Goal: Information Seeking & Learning: Learn about a topic

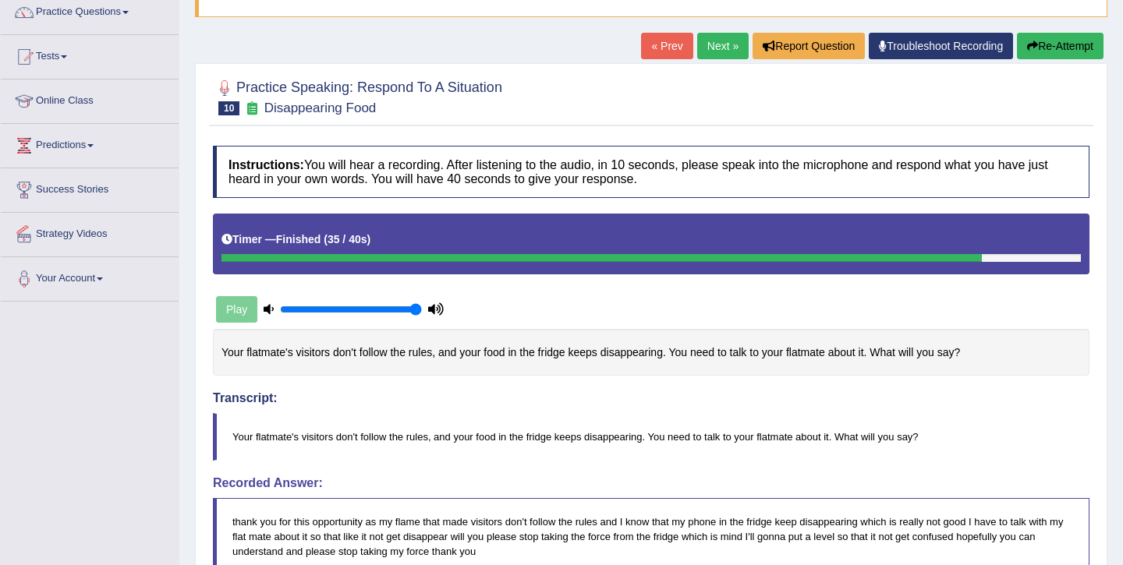
scroll to position [76, 0]
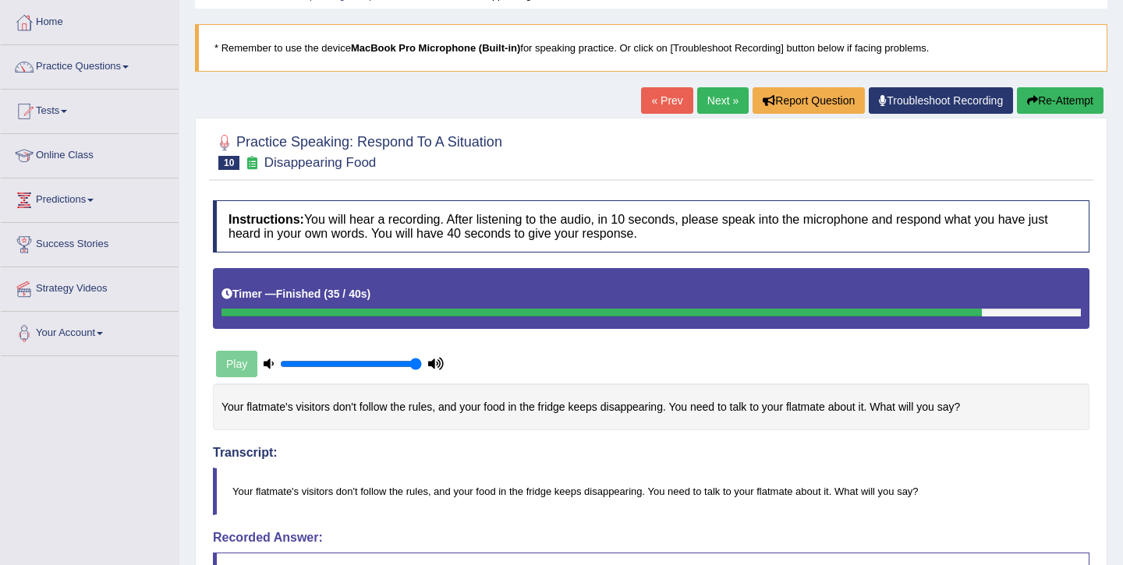
click at [711, 108] on link "Next »" at bounding box center [722, 100] width 51 height 27
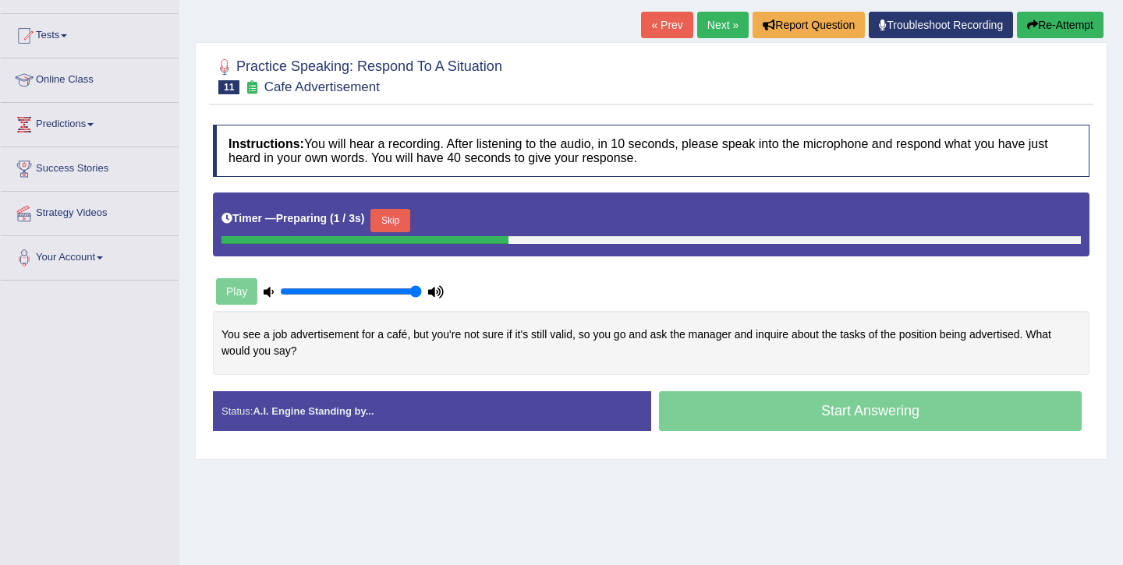
scroll to position [154, 0]
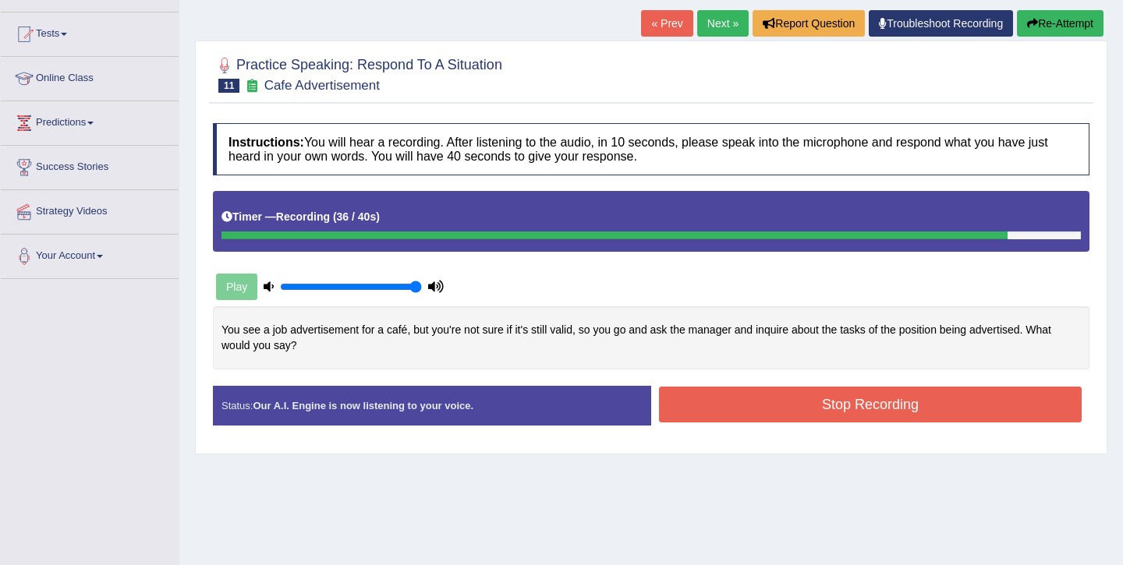
click at [718, 399] on button "Stop Recording" at bounding box center [870, 405] width 423 height 36
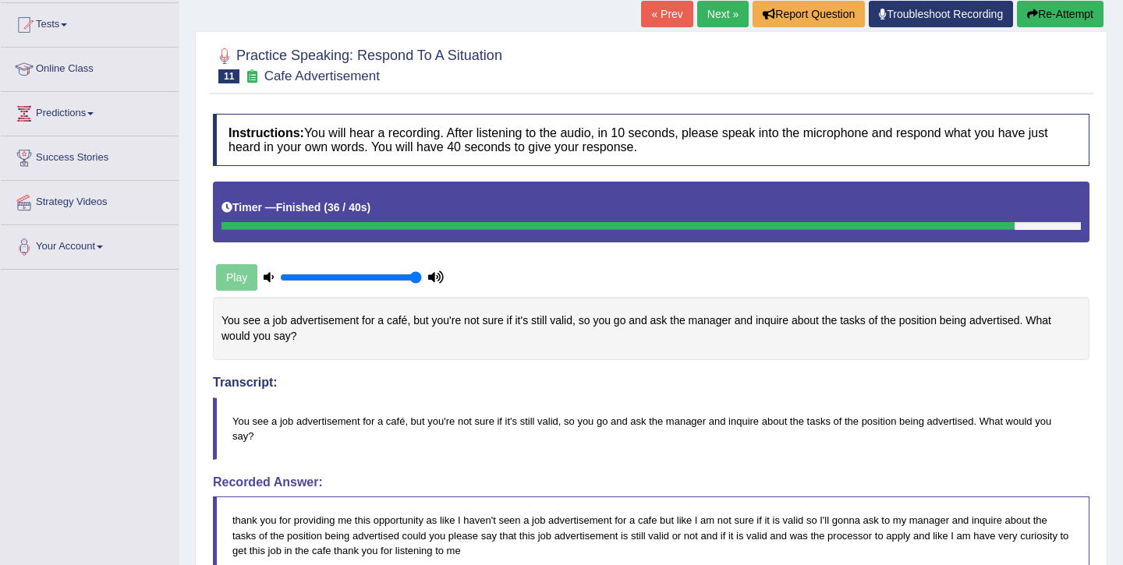
scroll to position [104, 0]
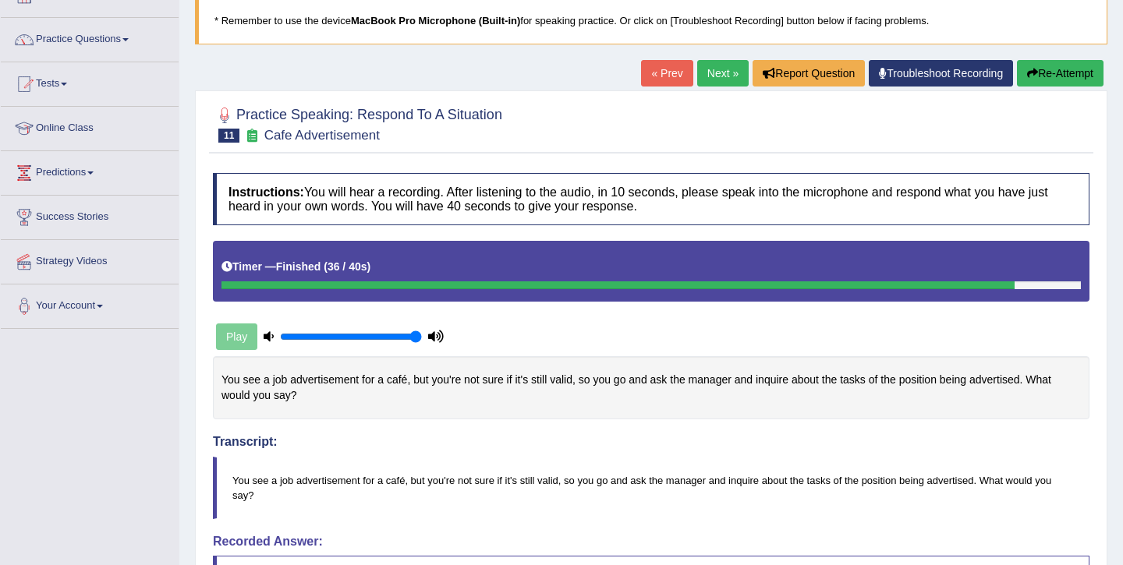
click at [729, 75] on link "Next »" at bounding box center [722, 73] width 51 height 27
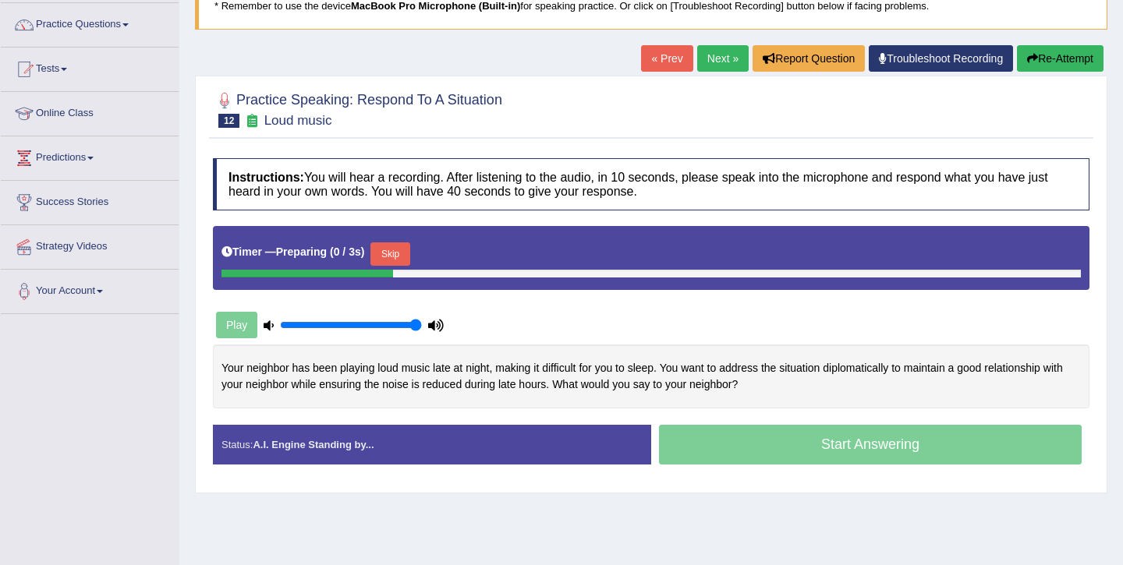
scroll to position [179, 0]
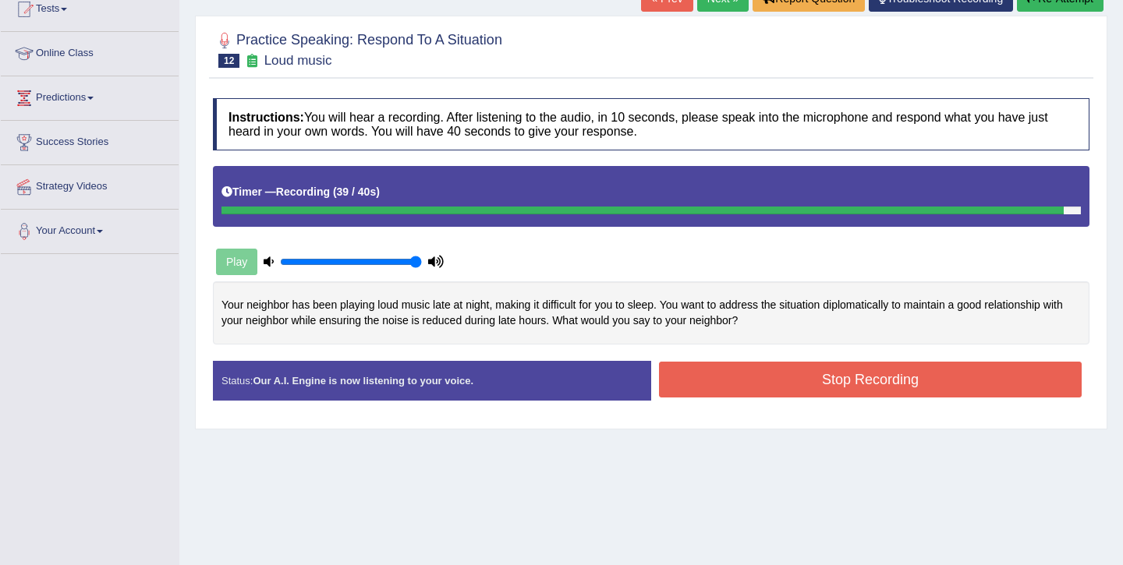
click at [760, 390] on button "Stop Recording" at bounding box center [870, 380] width 423 height 36
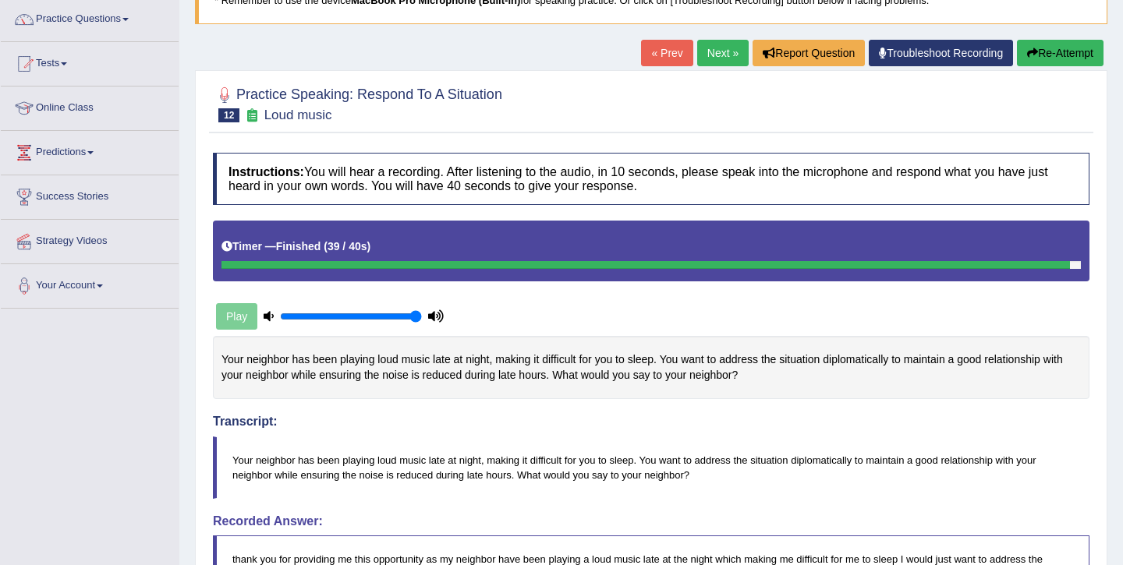
scroll to position [68, 0]
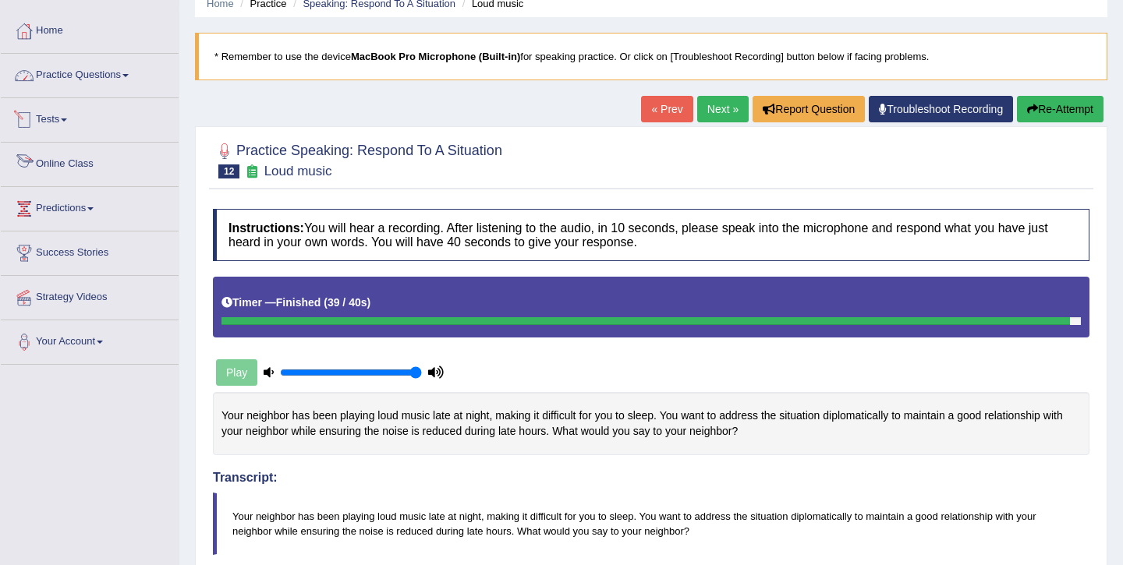
click at [113, 67] on link "Practice Questions" at bounding box center [90, 73] width 178 height 39
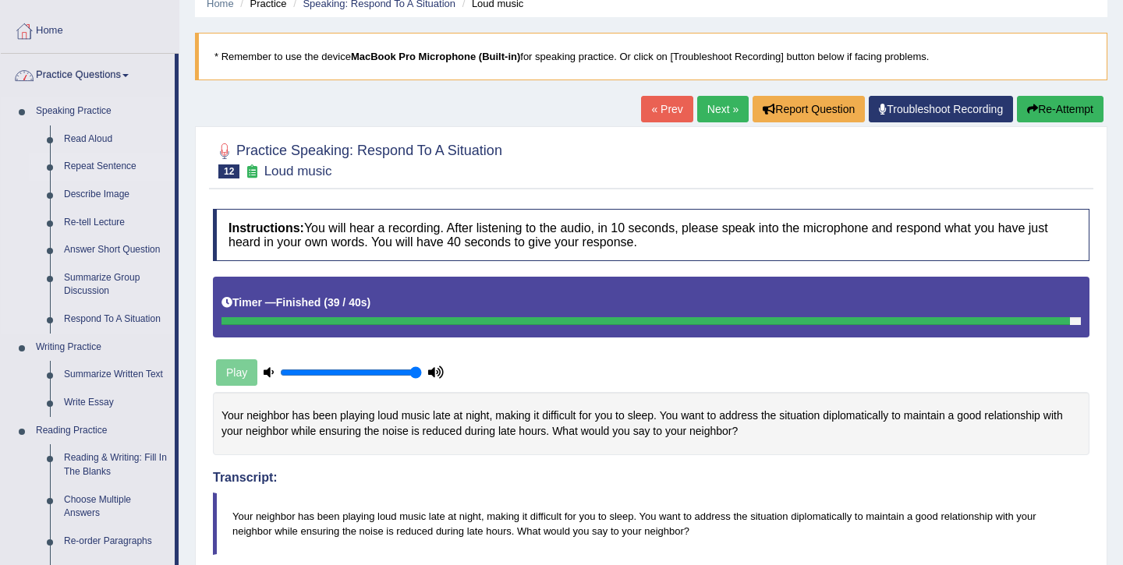
click at [92, 165] on link "Repeat Sentence" at bounding box center [116, 167] width 118 height 28
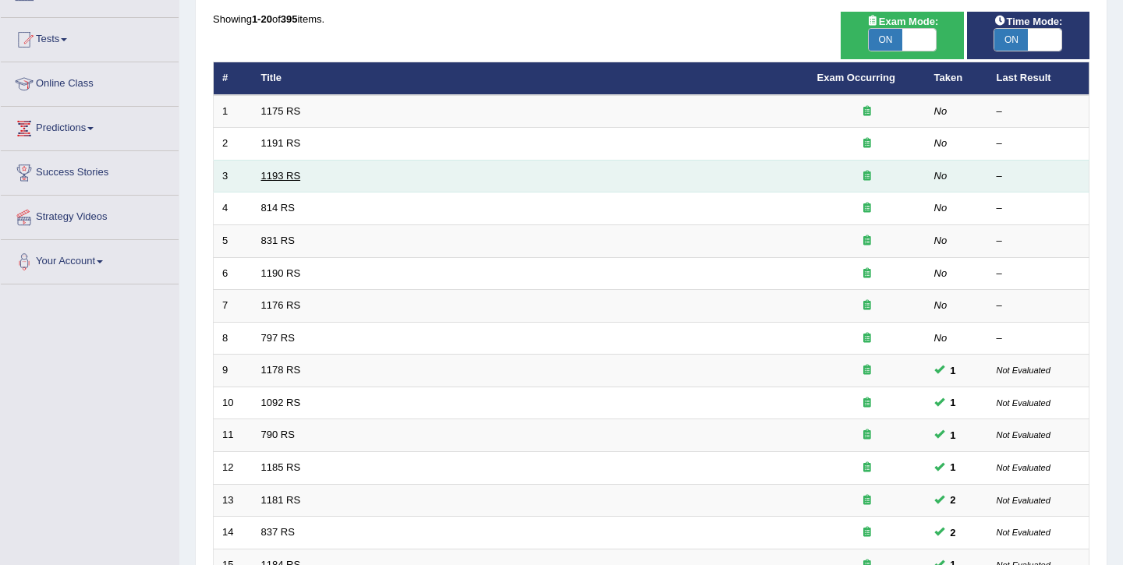
click at [283, 179] on link "1193 RS" at bounding box center [281, 176] width 40 height 12
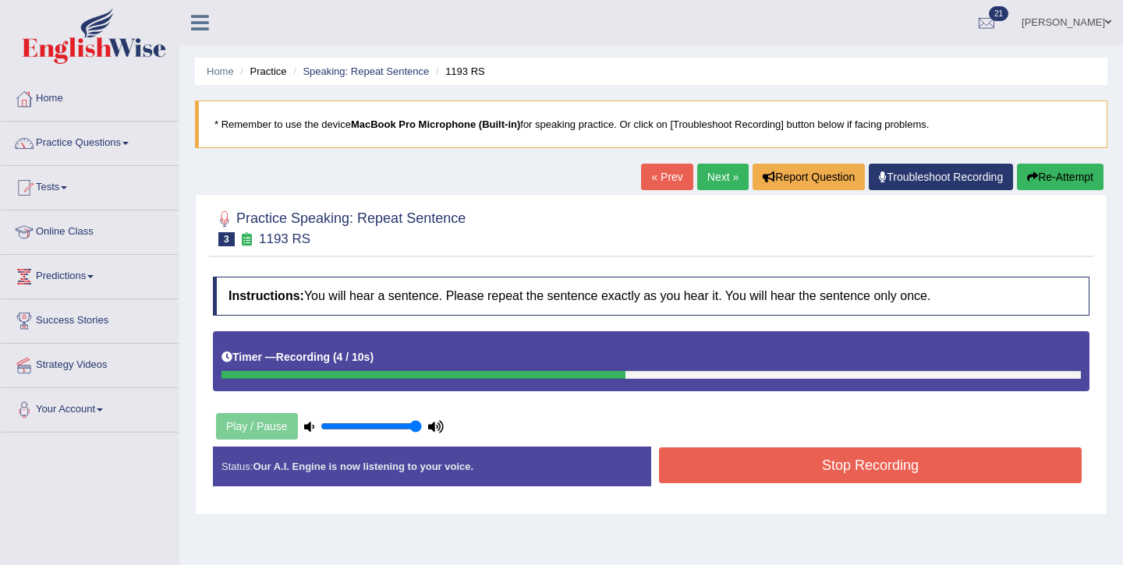
click at [738, 463] on button "Stop Recording" at bounding box center [870, 466] width 423 height 36
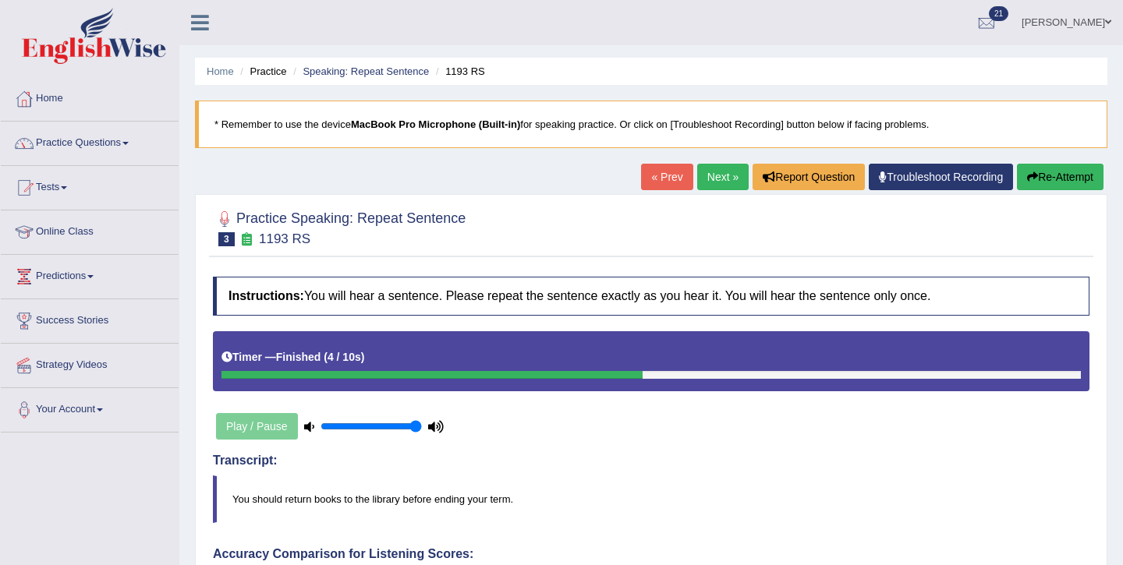
click at [717, 190] on link "Next »" at bounding box center [722, 177] width 51 height 27
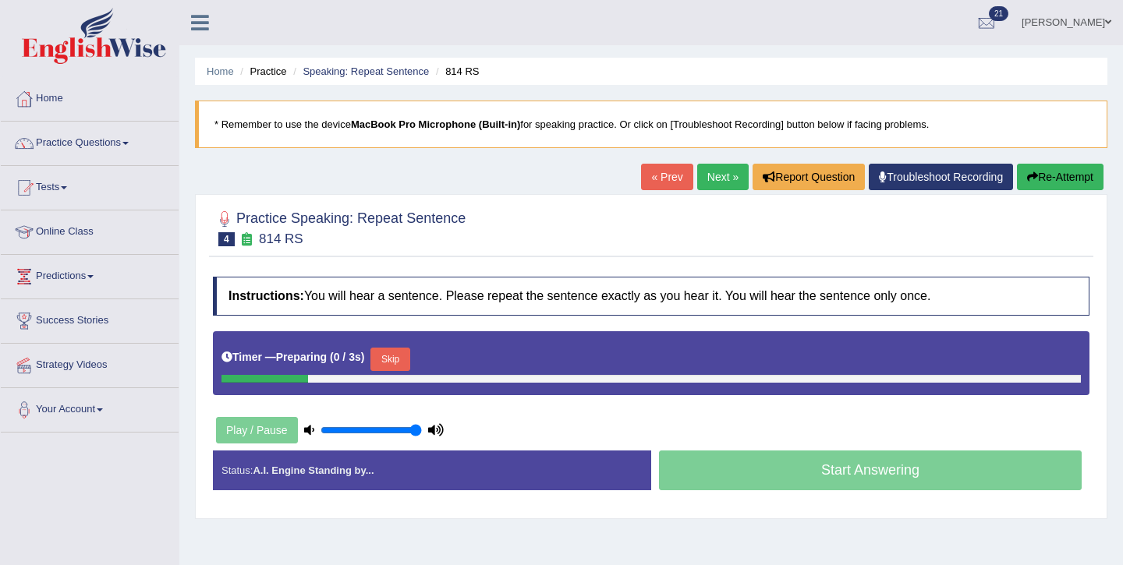
scroll to position [19, 0]
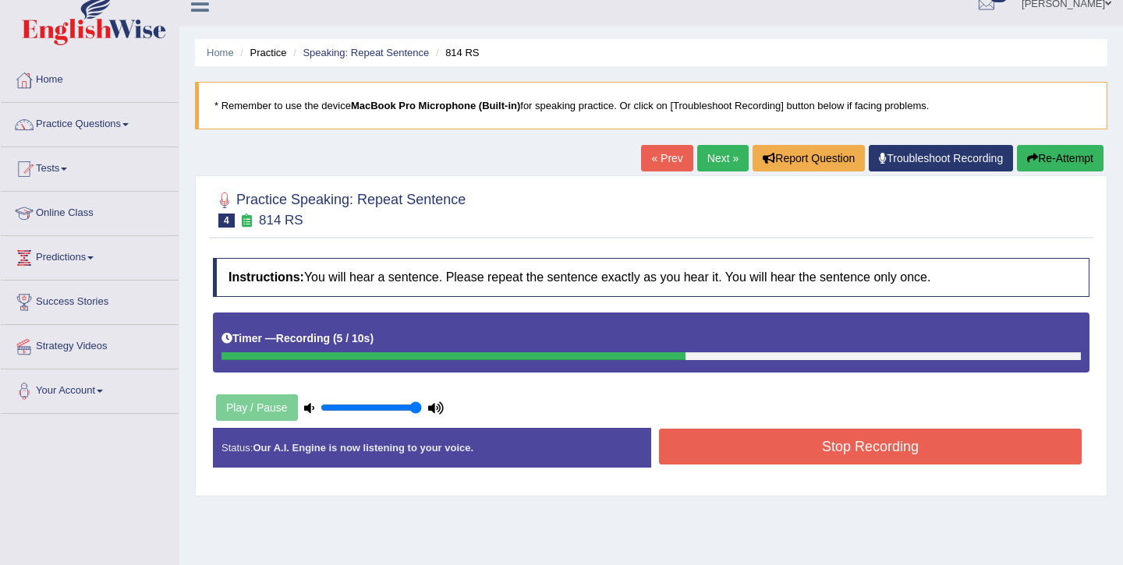
click at [869, 452] on button "Stop Recording" at bounding box center [870, 447] width 423 height 36
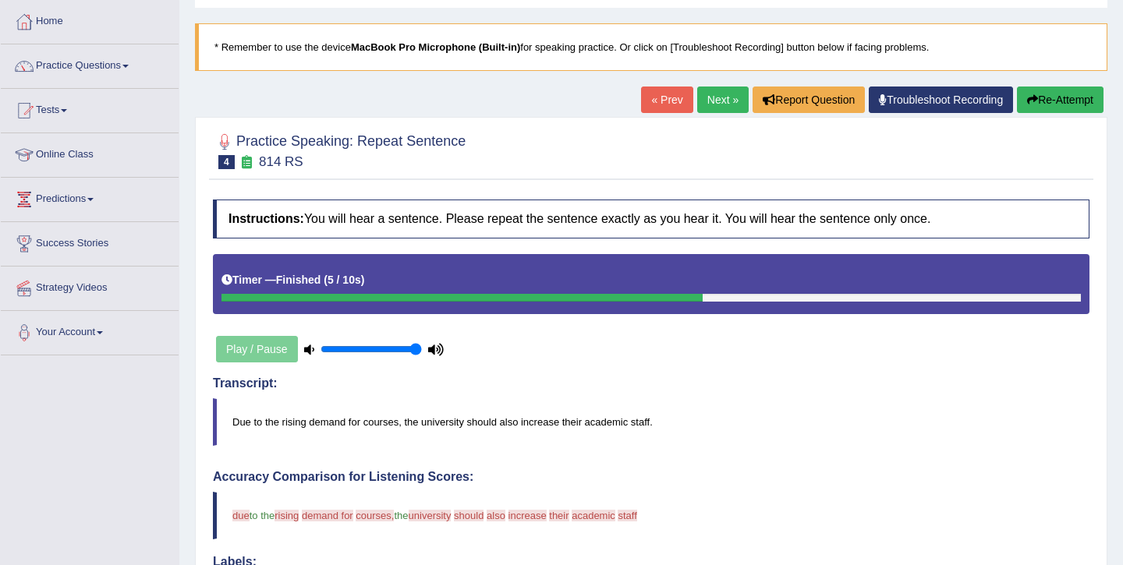
scroll to position [69, 0]
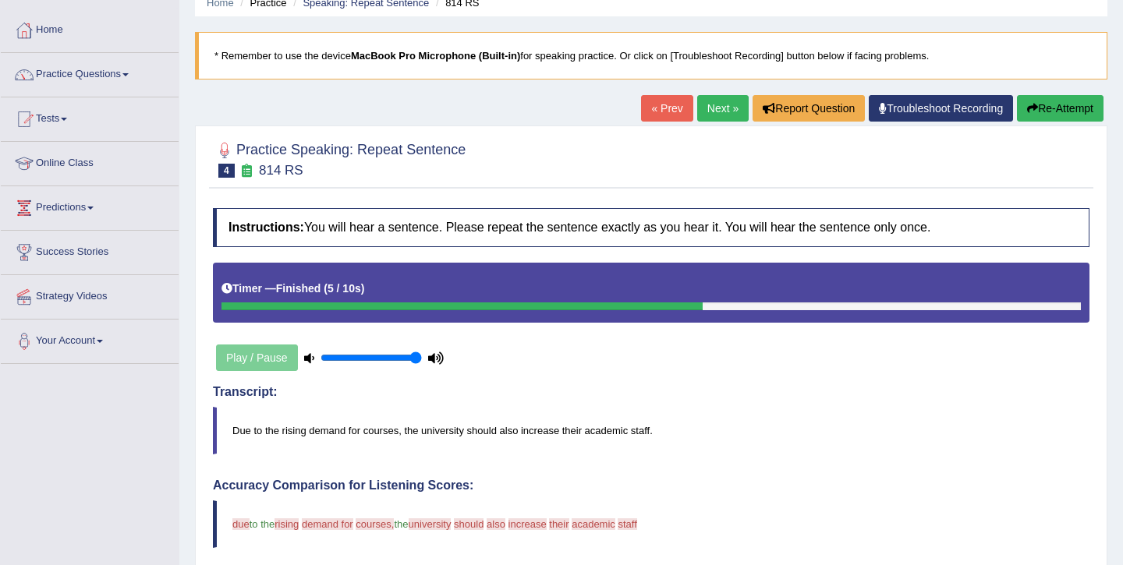
click at [1063, 123] on div "« Prev Next » Report Question Troubleshoot Recording Re-Attempt" at bounding box center [874, 110] width 466 height 30
click at [1067, 99] on button "Re-Attempt" at bounding box center [1060, 108] width 87 height 27
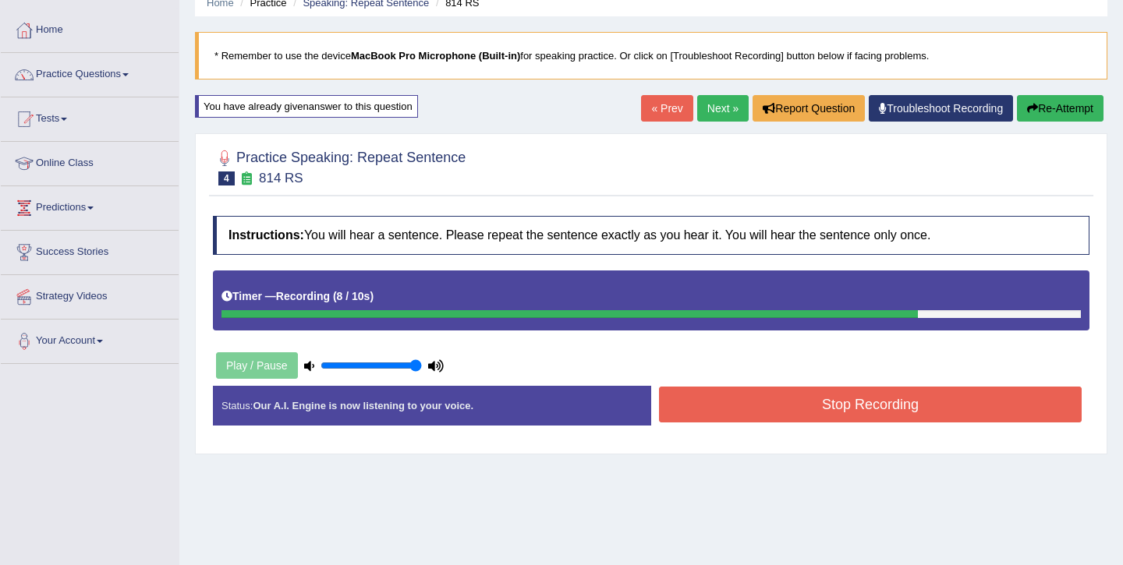
click at [833, 402] on button "Stop Recording" at bounding box center [870, 405] width 423 height 36
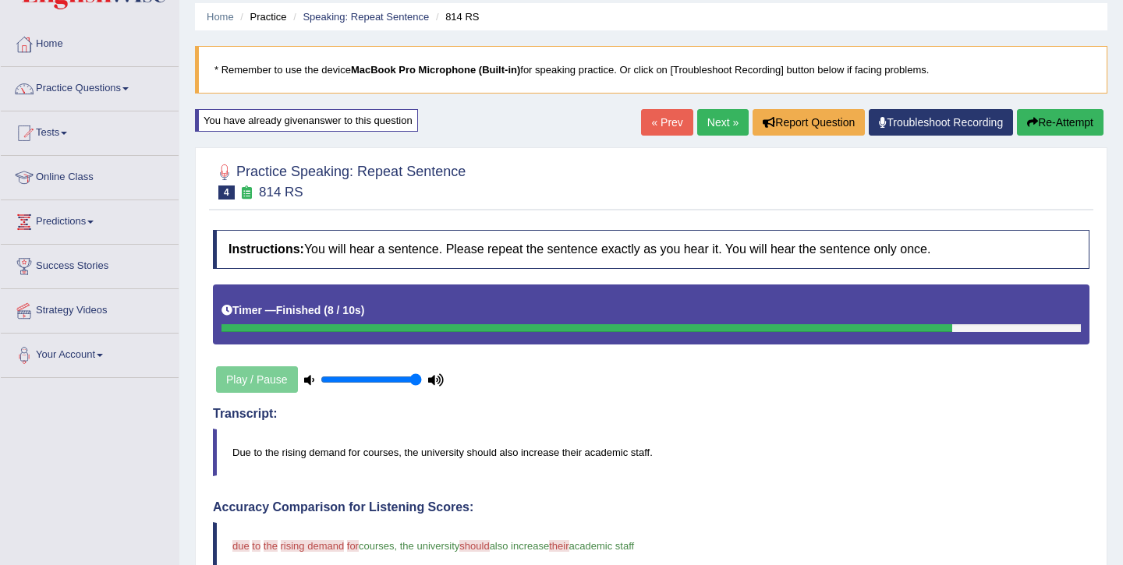
scroll to position [48, 0]
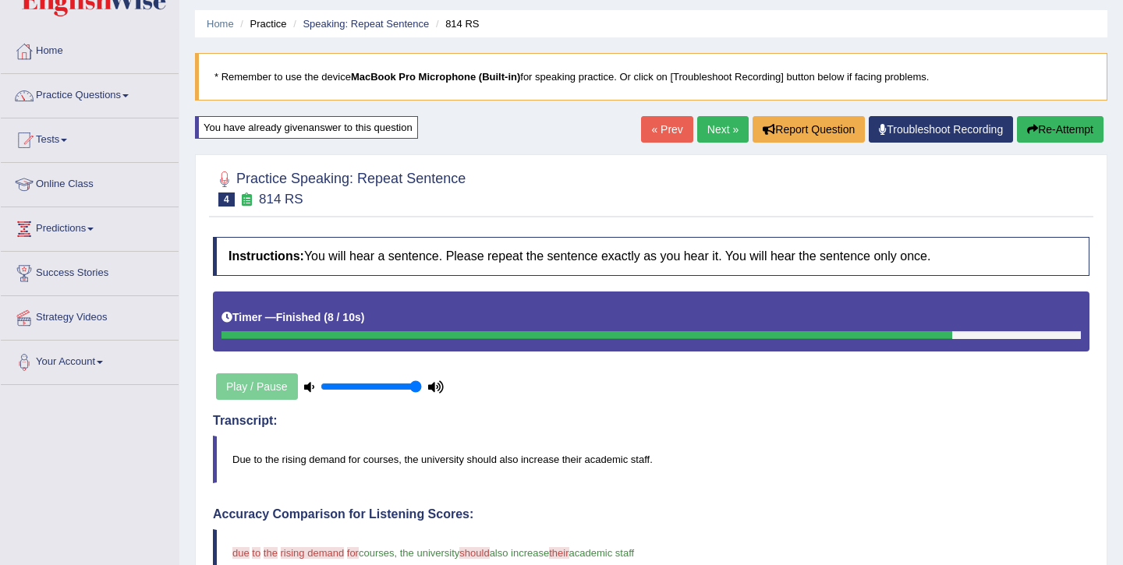
click at [699, 134] on link "Next »" at bounding box center [722, 129] width 51 height 27
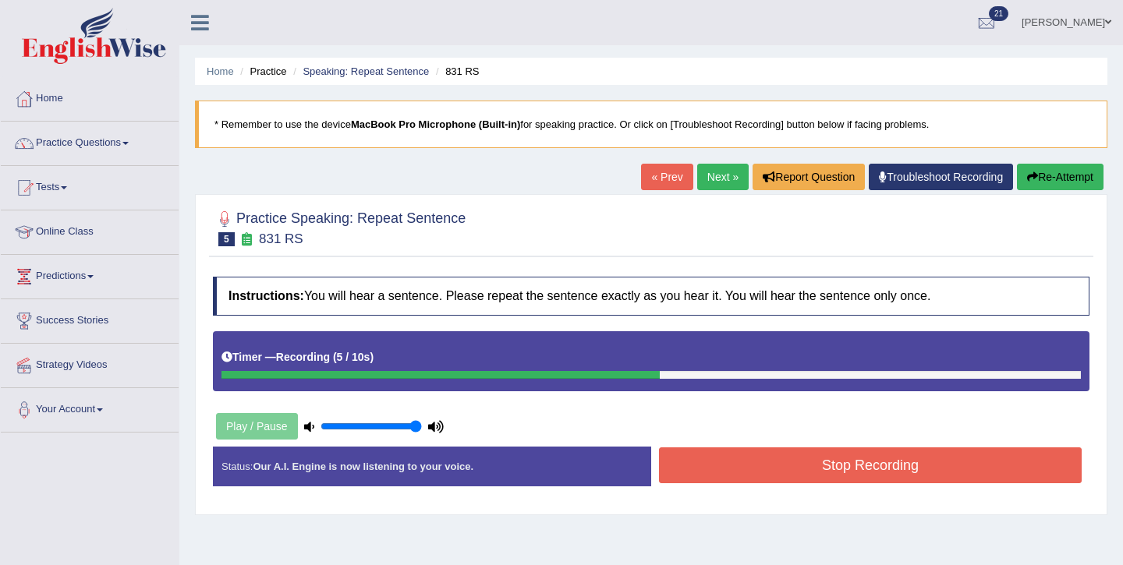
click at [838, 487] on div "Stop Recording" at bounding box center [870, 468] width 438 height 40
click at [842, 470] on button "Stop Recording" at bounding box center [870, 466] width 423 height 36
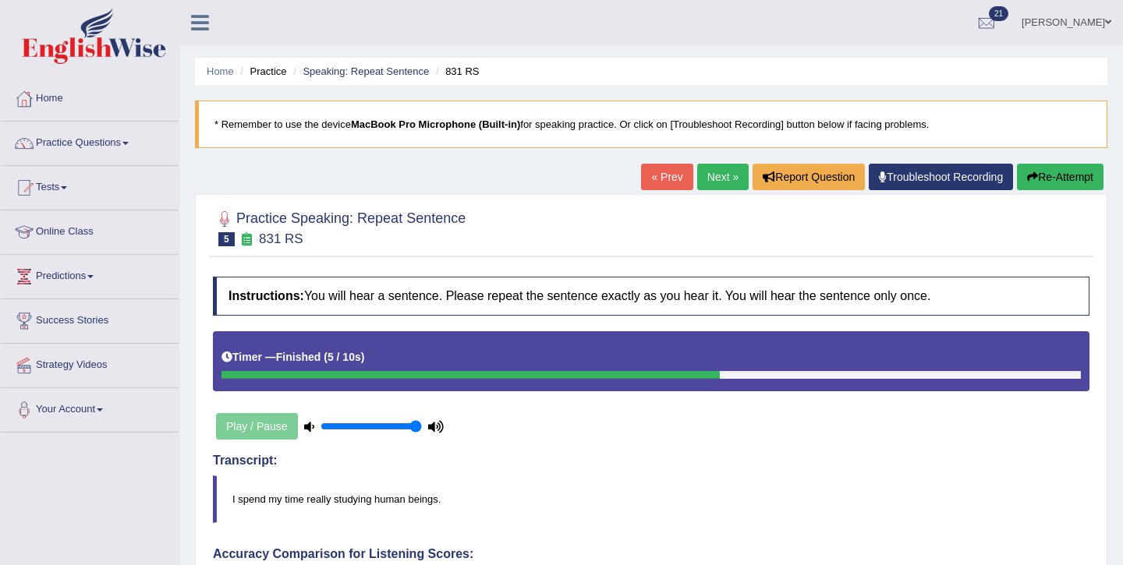
click at [1048, 189] on button "Re-Attempt" at bounding box center [1060, 177] width 87 height 27
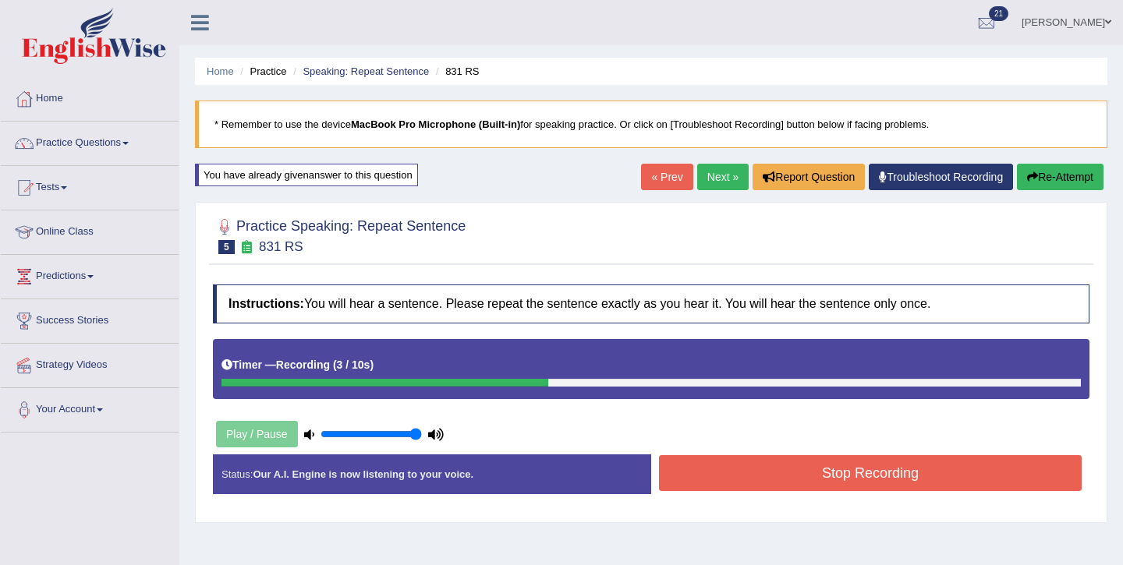
click at [770, 474] on button "Stop Recording" at bounding box center [870, 474] width 423 height 36
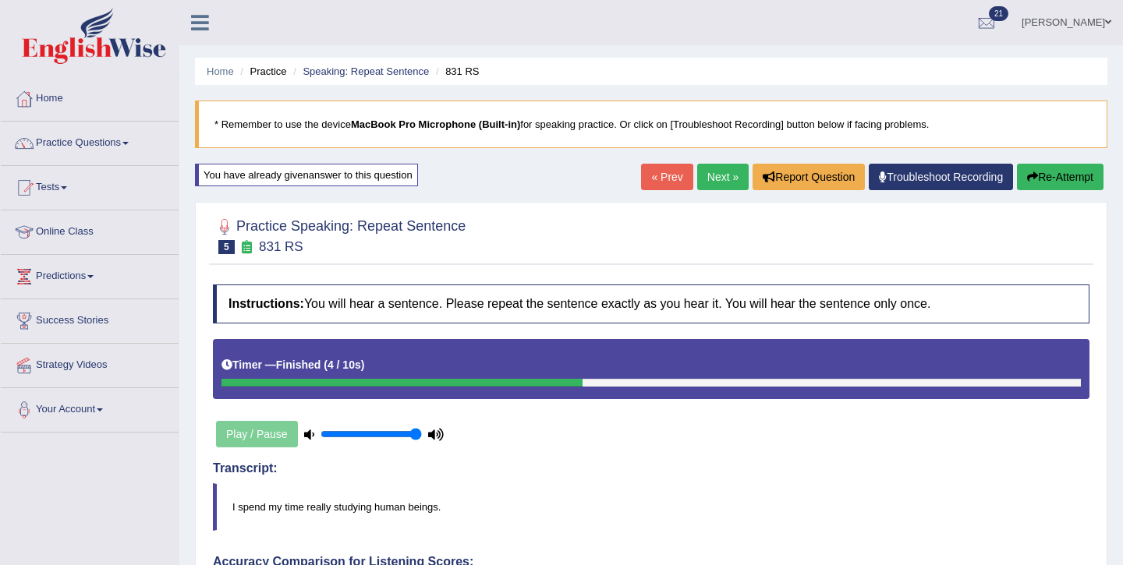
click at [713, 183] on link "Next »" at bounding box center [722, 177] width 51 height 27
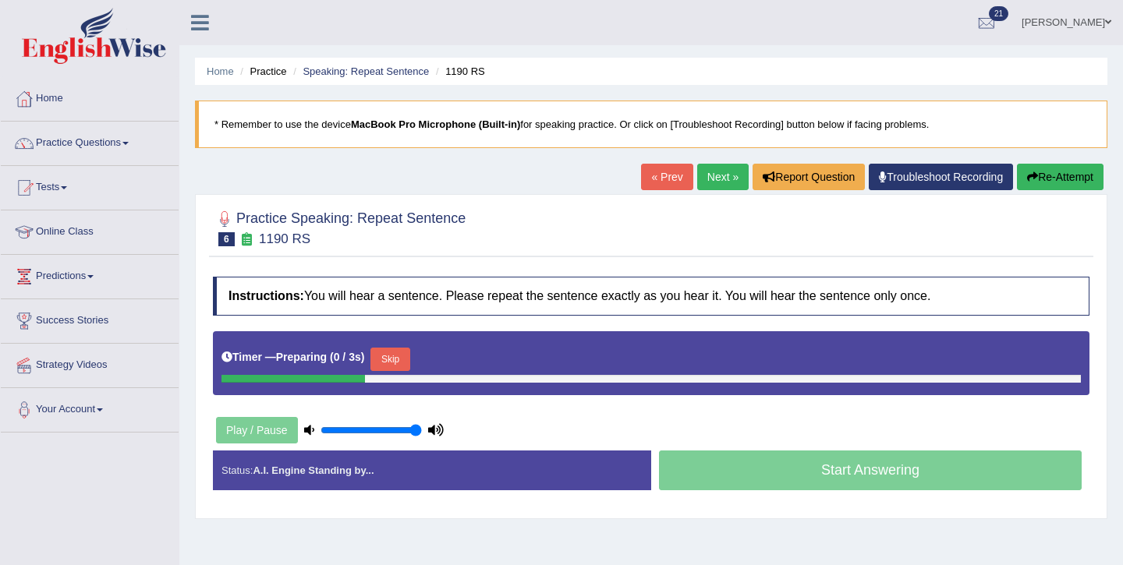
scroll to position [1, 0]
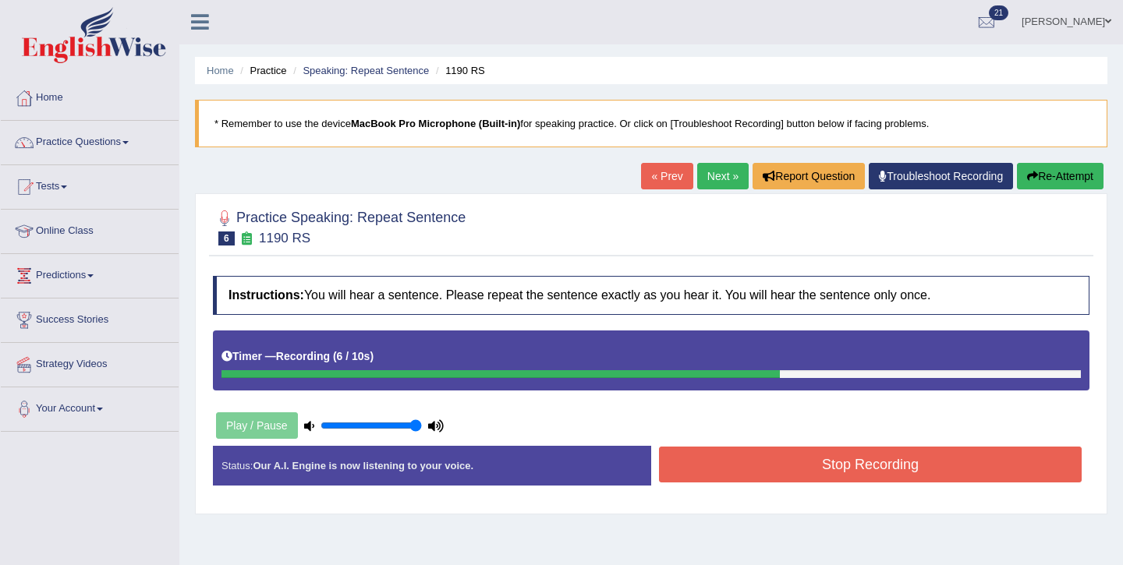
click at [825, 476] on button "Stop Recording" at bounding box center [870, 465] width 423 height 36
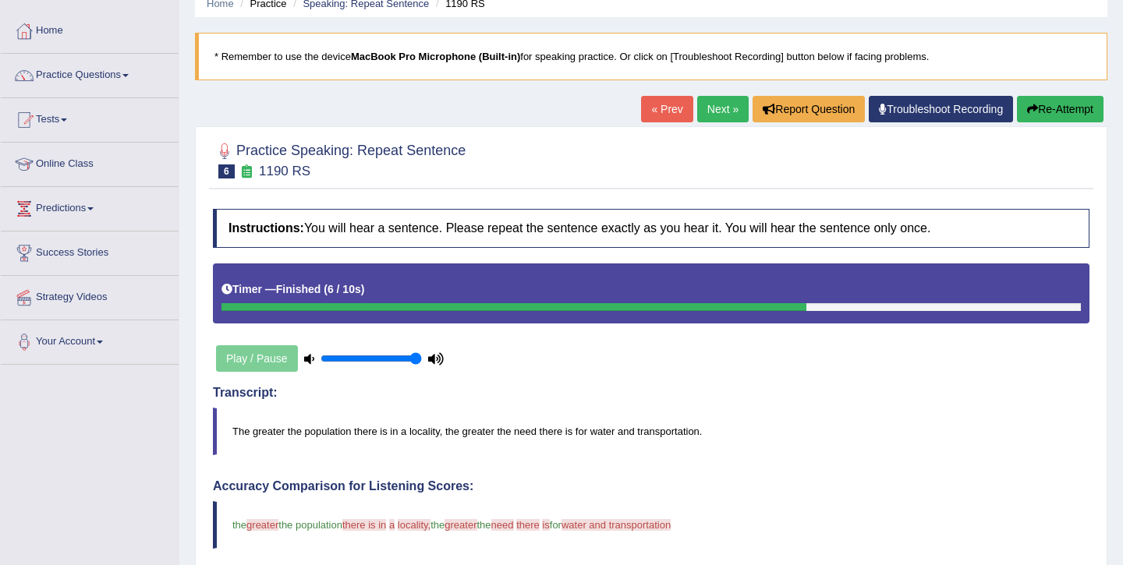
scroll to position [66, 0]
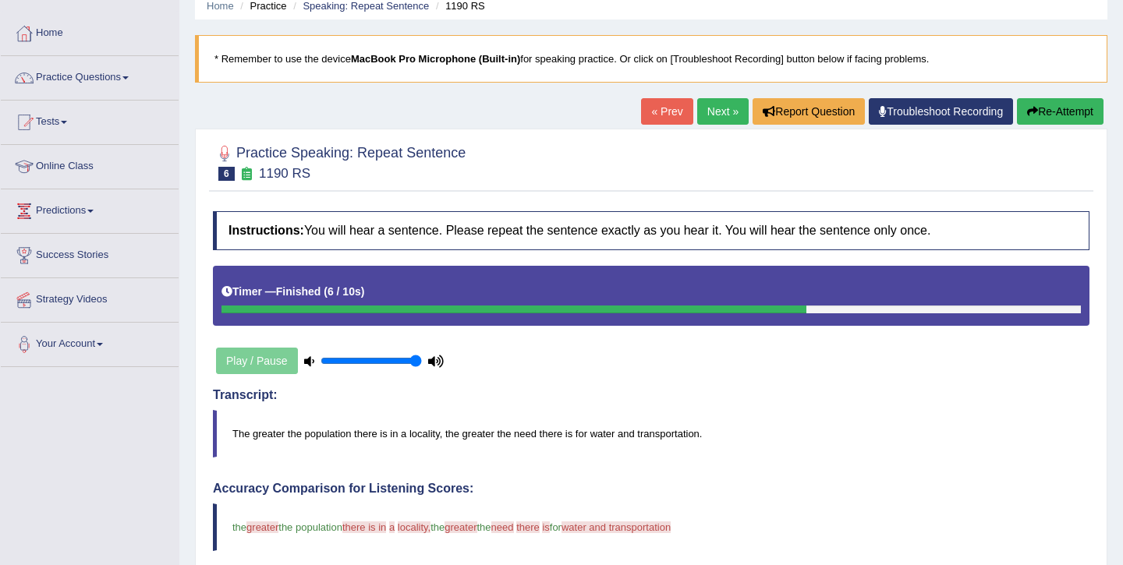
click at [1080, 121] on button "Re-Attempt" at bounding box center [1060, 111] width 87 height 27
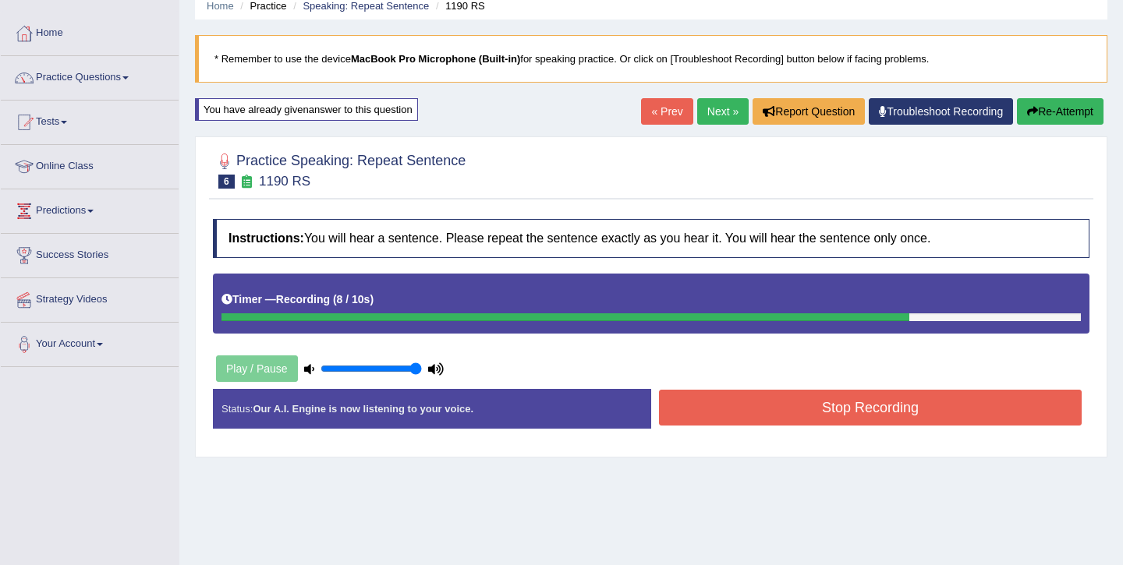
click at [867, 406] on button "Stop Recording" at bounding box center [870, 408] width 423 height 36
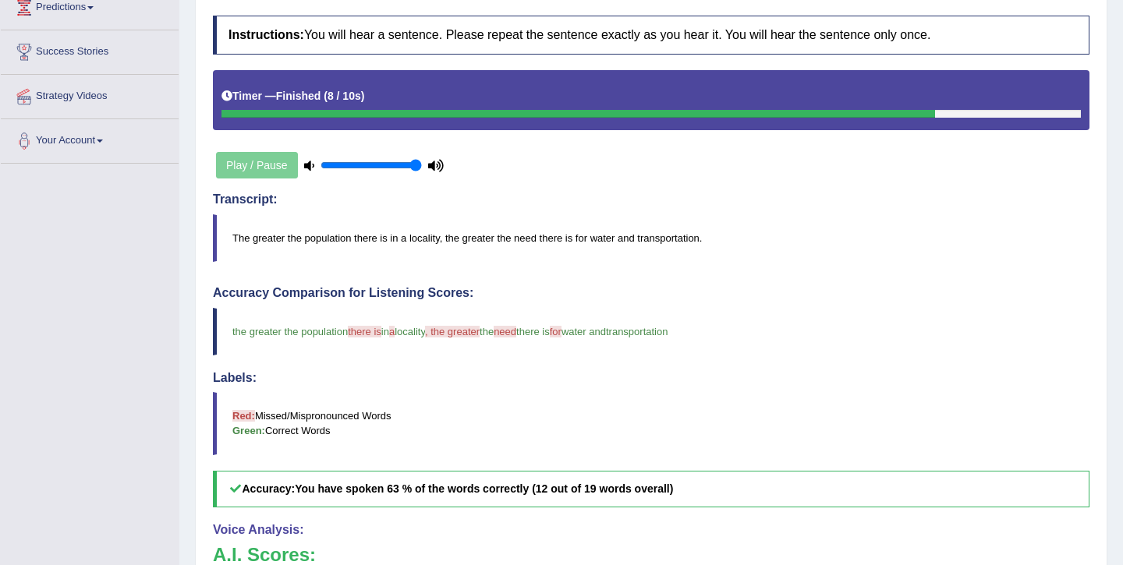
scroll to position [160, 0]
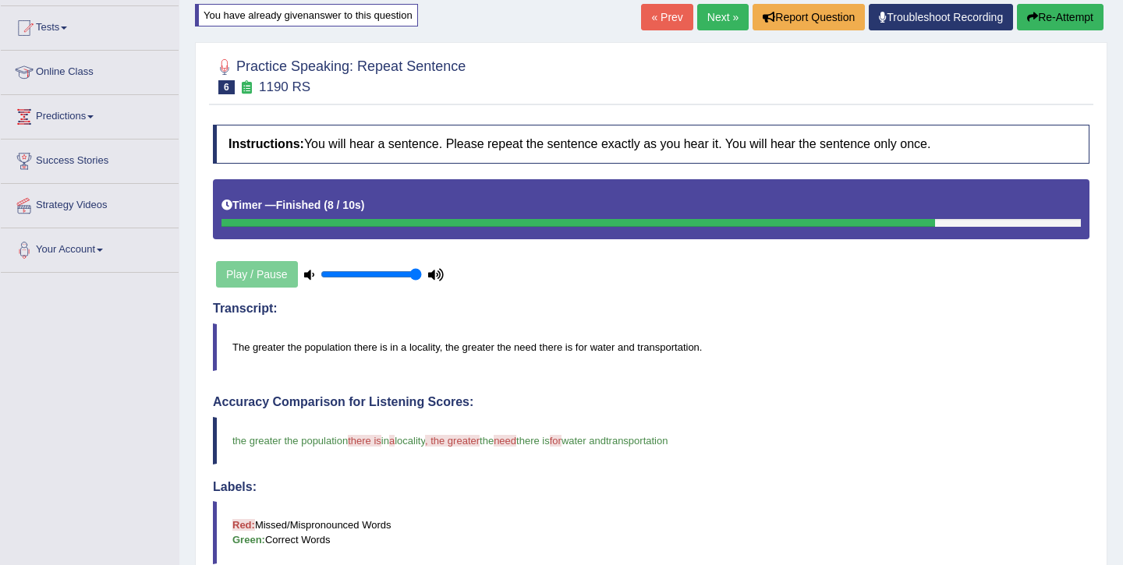
click at [708, 22] on link "Next »" at bounding box center [722, 17] width 51 height 27
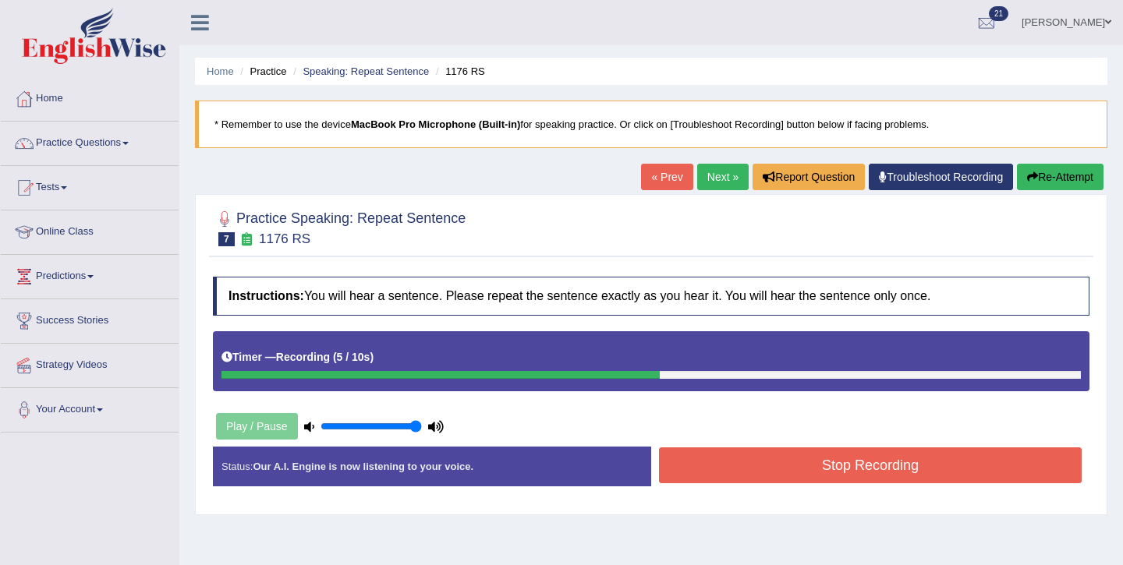
click at [767, 466] on button "Stop Recording" at bounding box center [870, 466] width 423 height 36
